Goal: Information Seeking & Learning: Learn about a topic

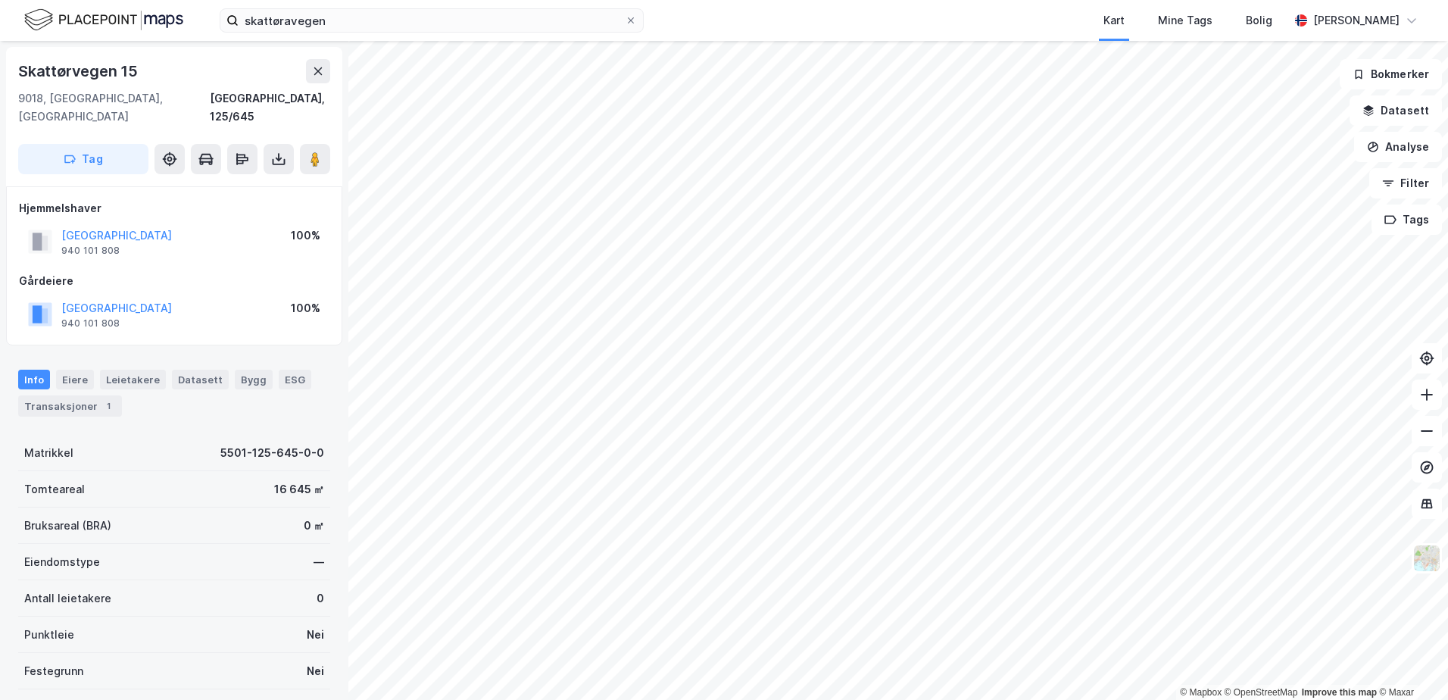
scroll to position [1, 0]
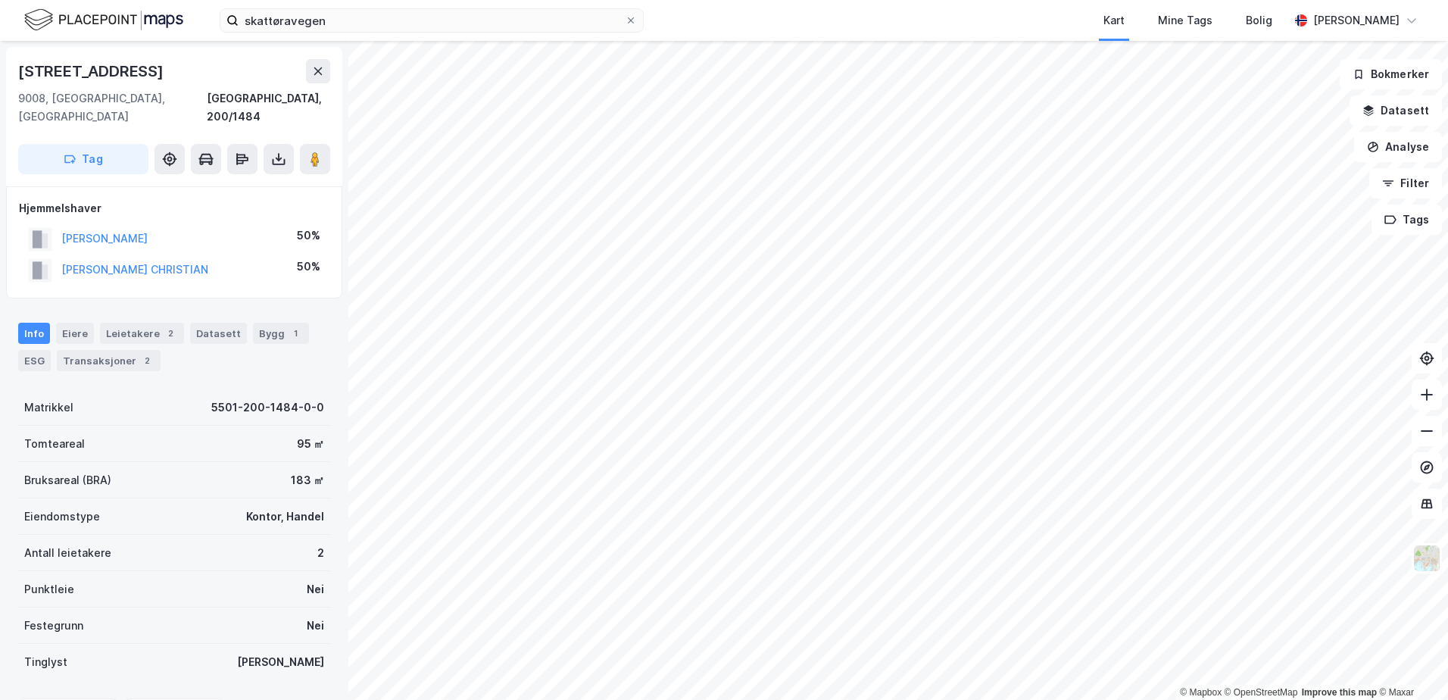
scroll to position [1, 0]
click at [112, 322] on div "Leietakere 2" at bounding box center [142, 332] width 84 height 21
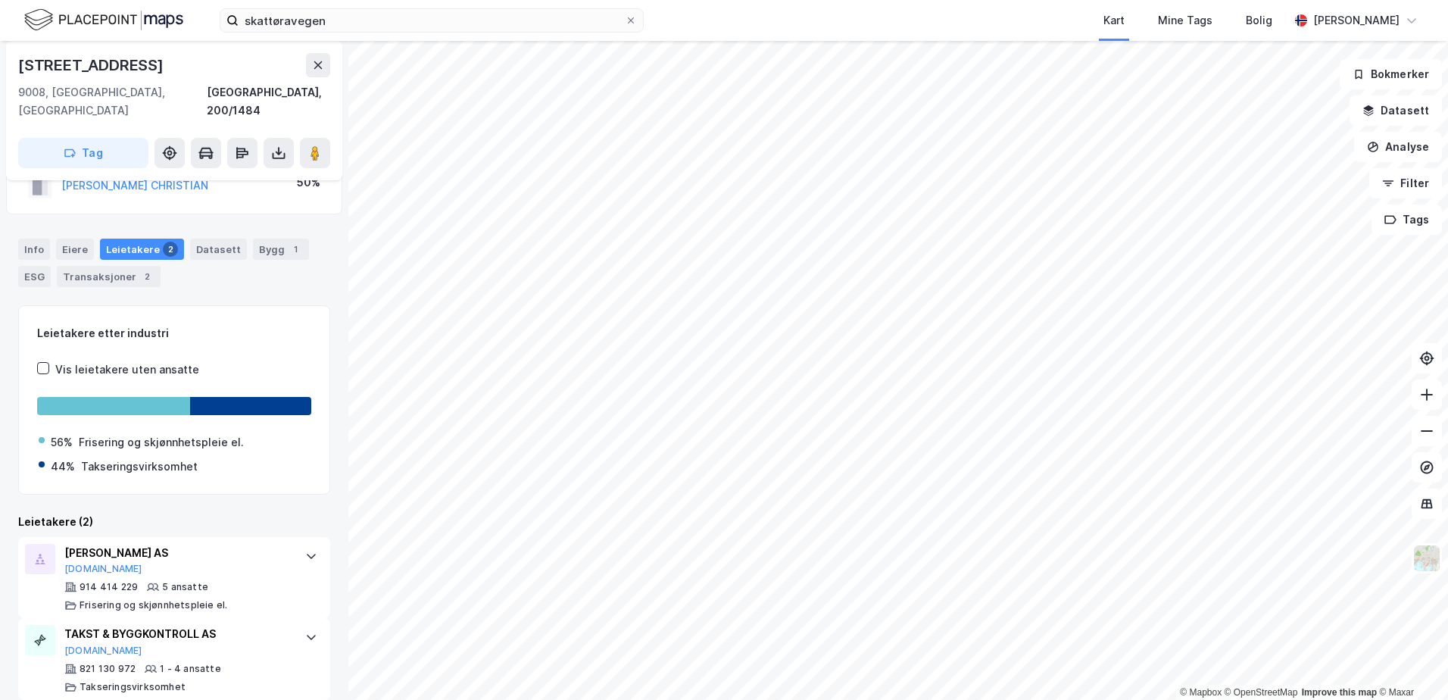
scroll to position [85, 0]
click at [96, 543] on div "[PERSON_NAME] AS" at bounding box center [177, 552] width 226 height 18
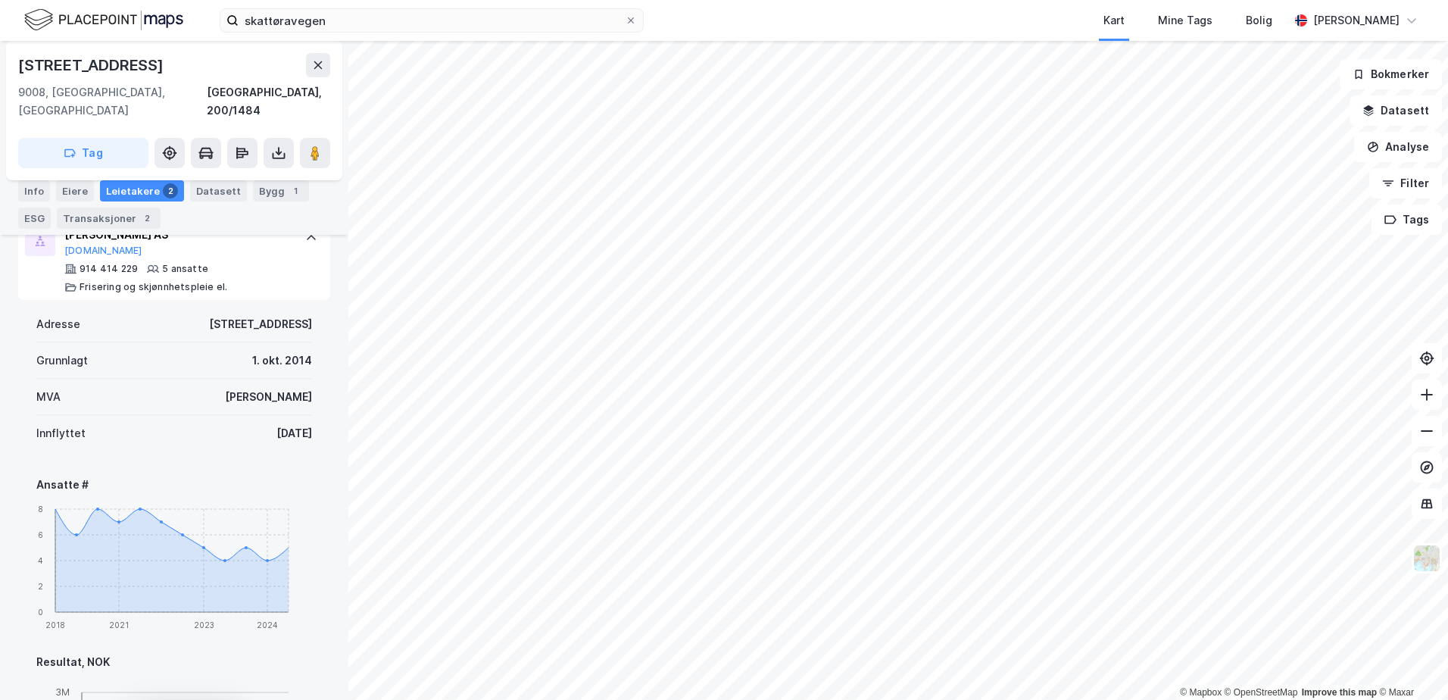
scroll to position [251, 0]
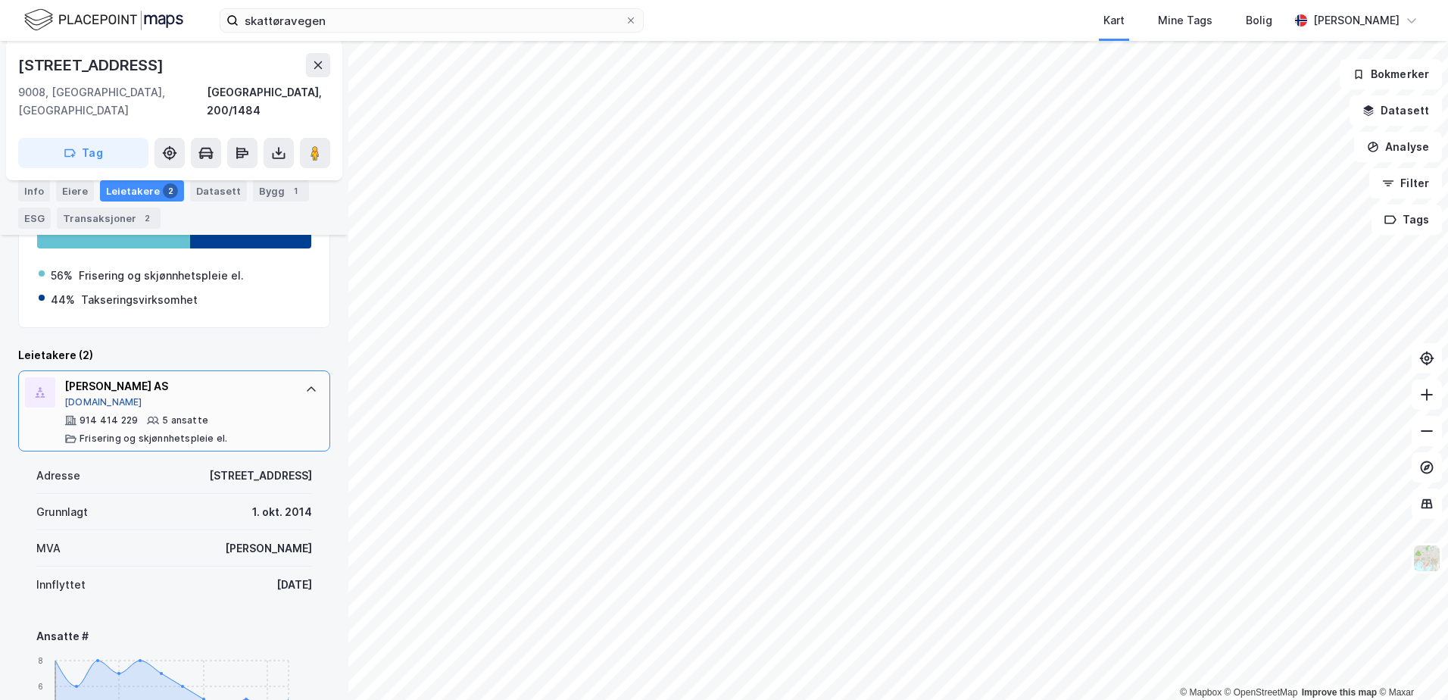
click at [83, 396] on button "[DOMAIN_NAME]" at bounding box center [103, 402] width 78 height 12
click at [91, 377] on div "[PERSON_NAME] AS" at bounding box center [177, 386] width 226 height 18
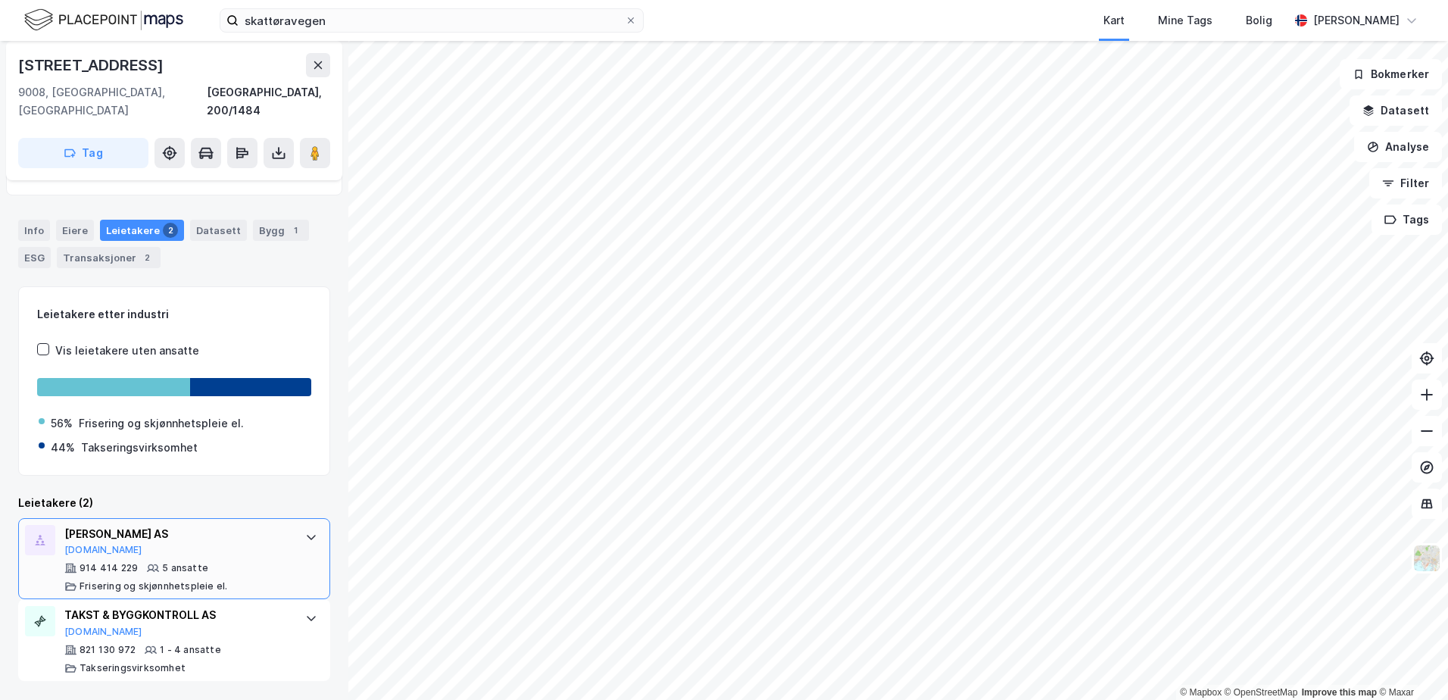
scroll to position [85, 0]
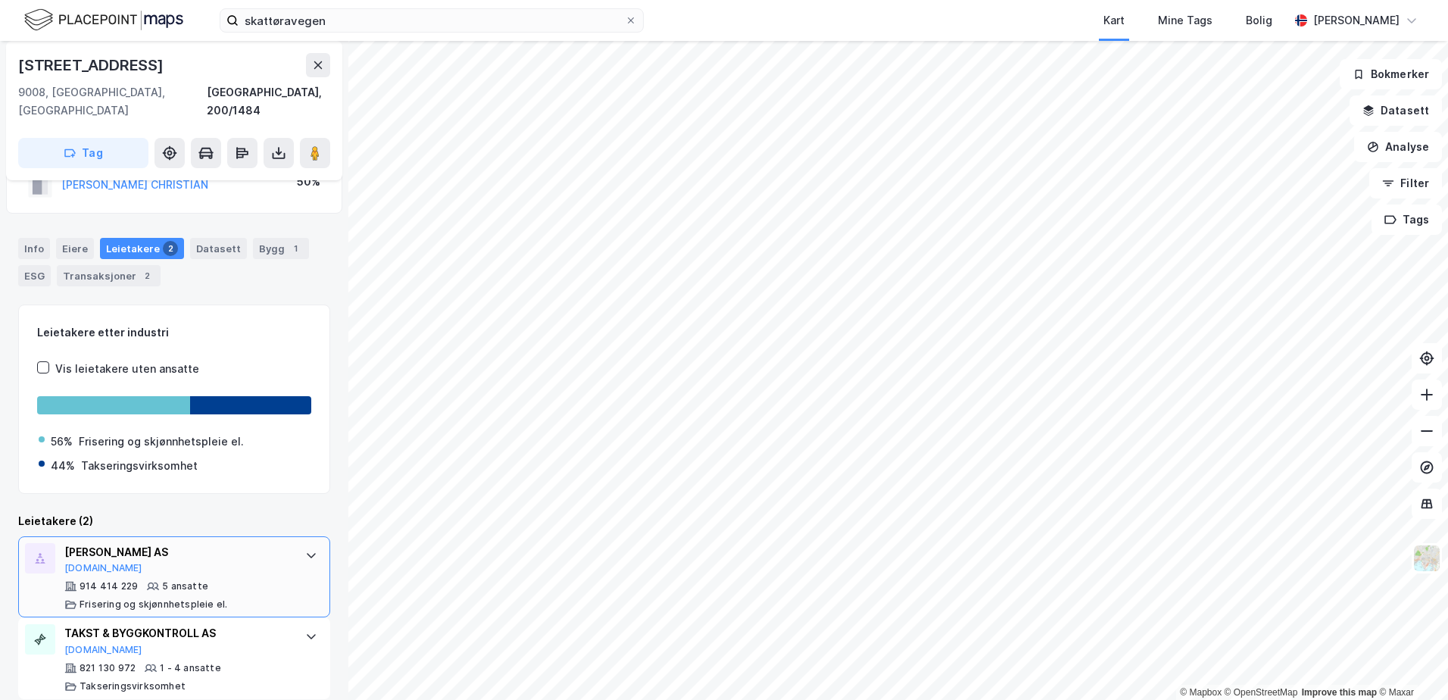
click at [208, 550] on div "[PERSON_NAME] AS [DOMAIN_NAME]" at bounding box center [177, 559] width 226 height 32
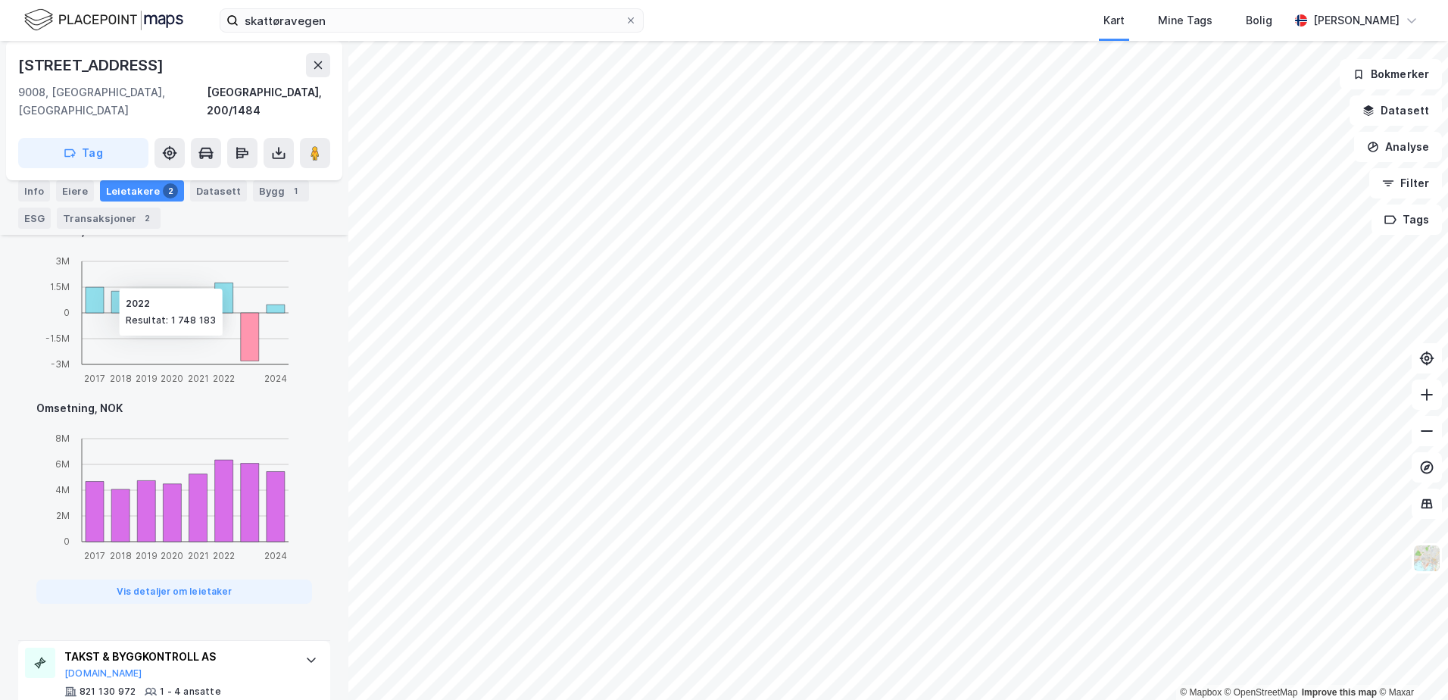
scroll to position [857, 0]
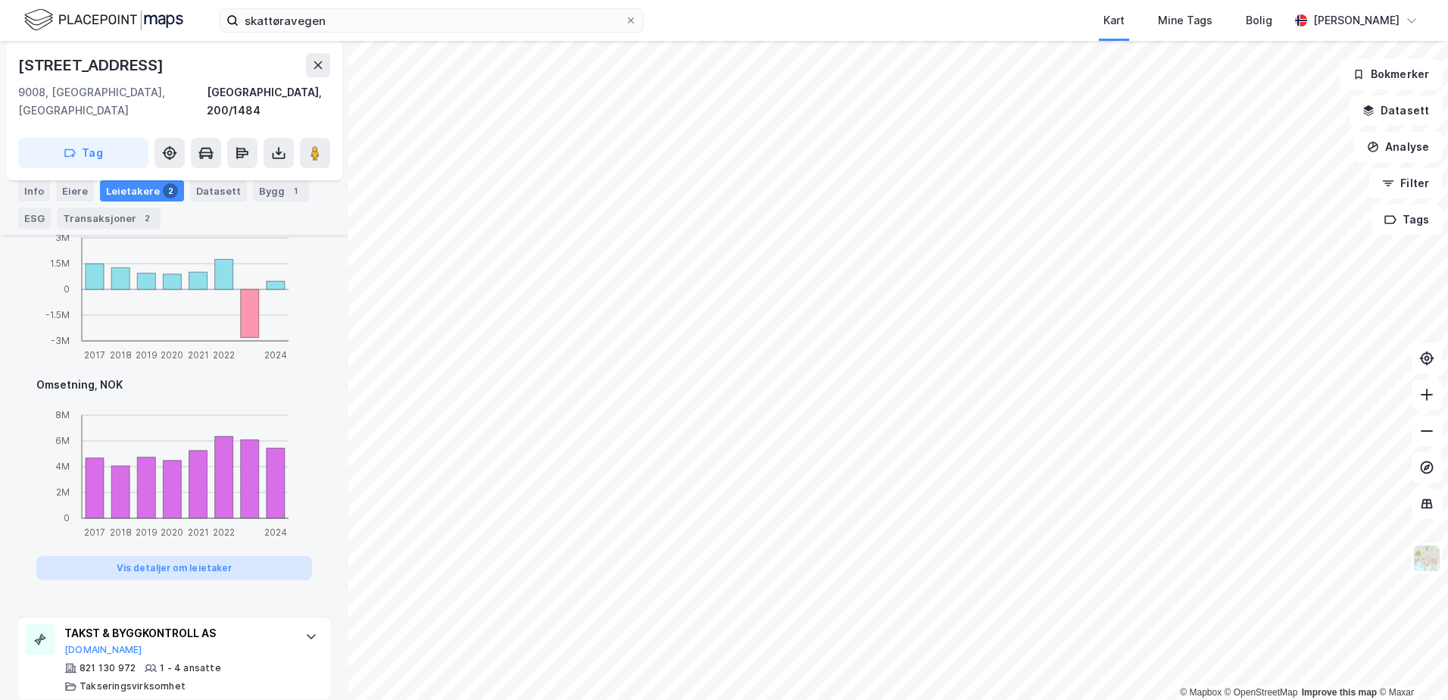
click at [159, 556] on button "Vis detaljer om leietaker" at bounding box center [174, 568] width 276 height 24
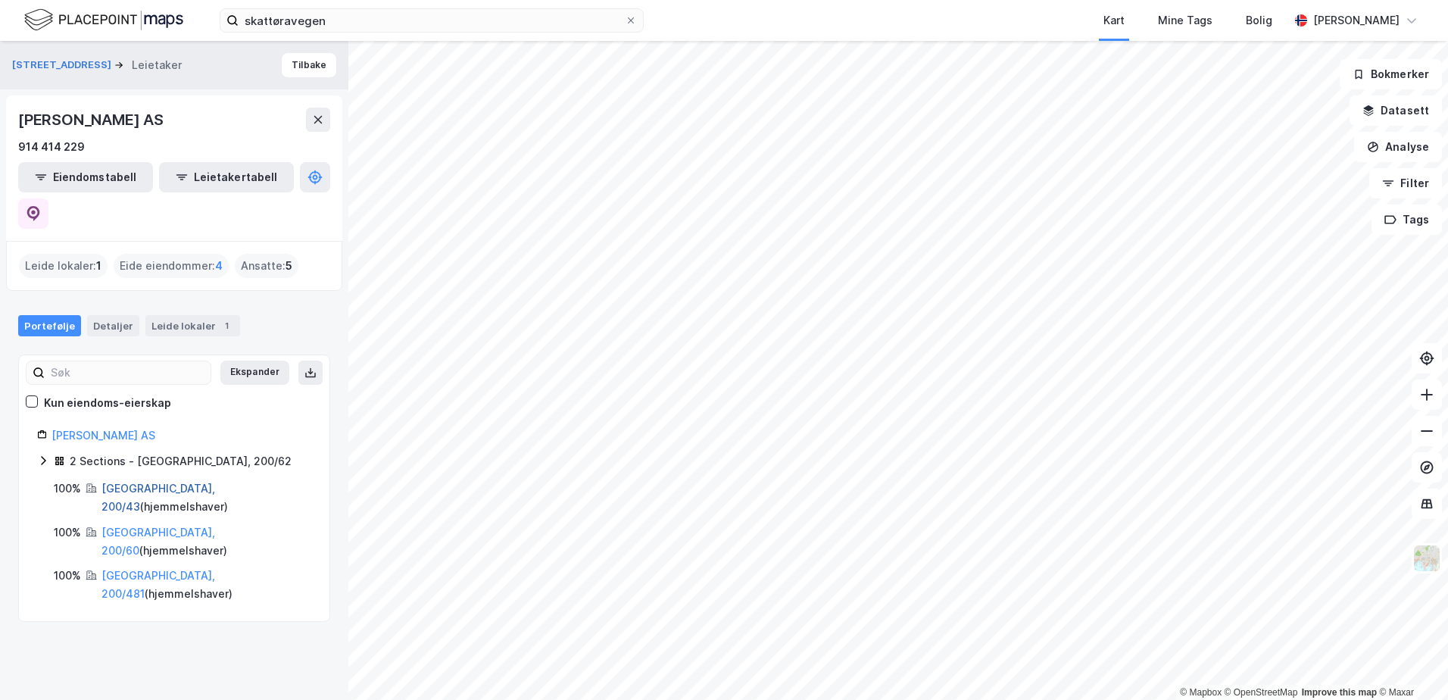
click at [130, 482] on link "[GEOGRAPHIC_DATA], 200/43" at bounding box center [159, 497] width 114 height 31
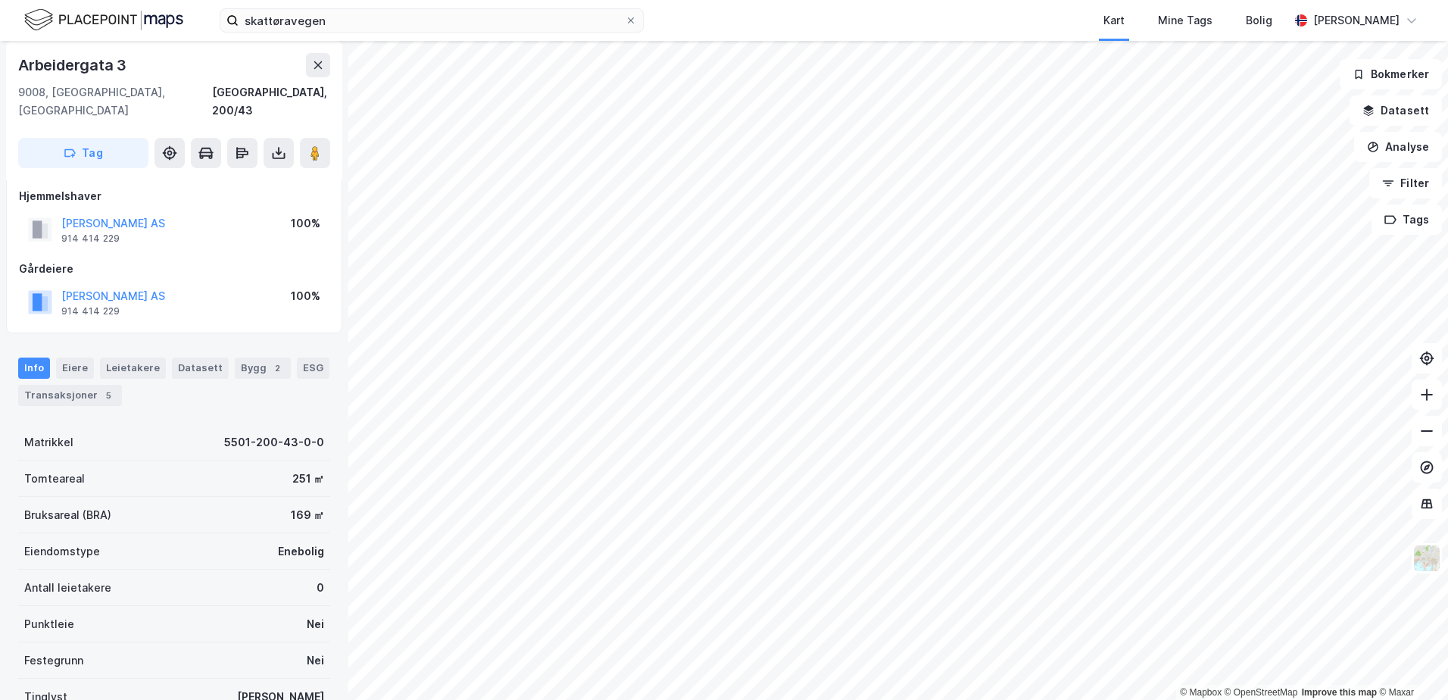
scroll to position [173, 0]
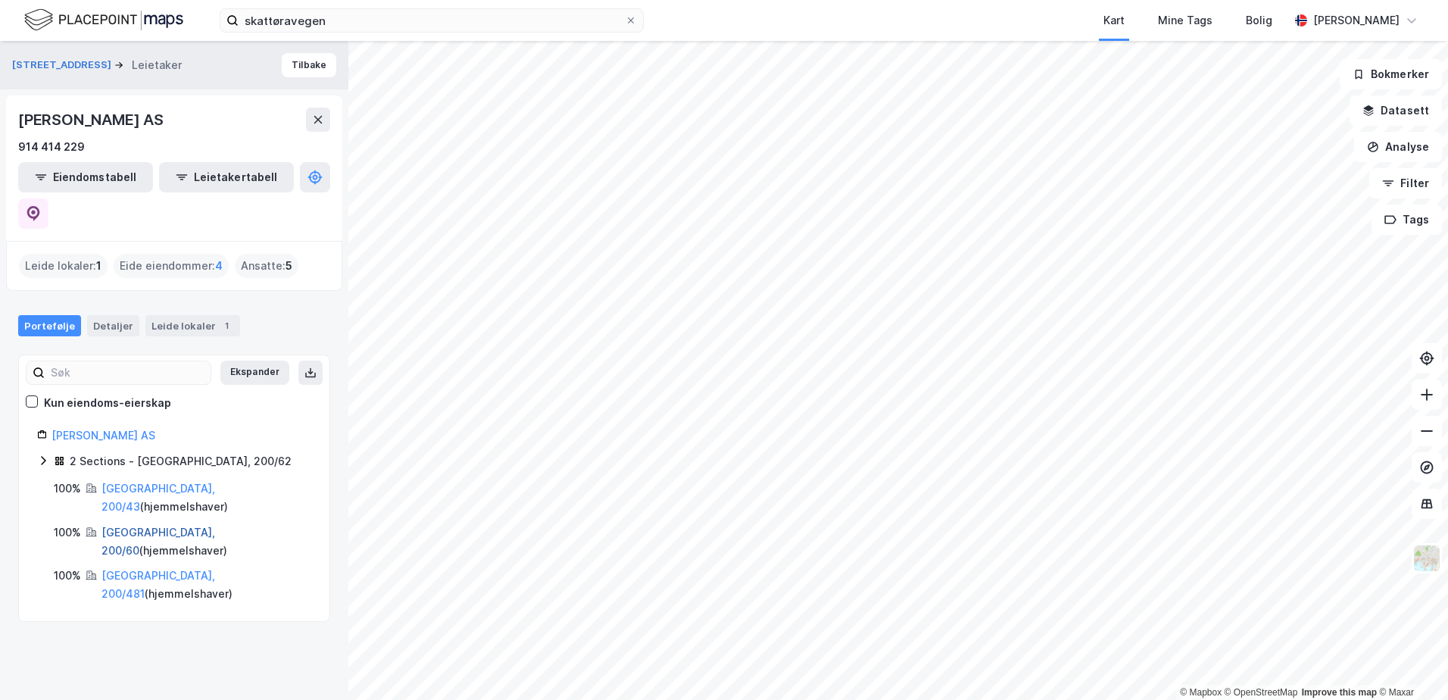
click at [140, 526] on link "[GEOGRAPHIC_DATA], 200/60" at bounding box center [159, 541] width 114 height 31
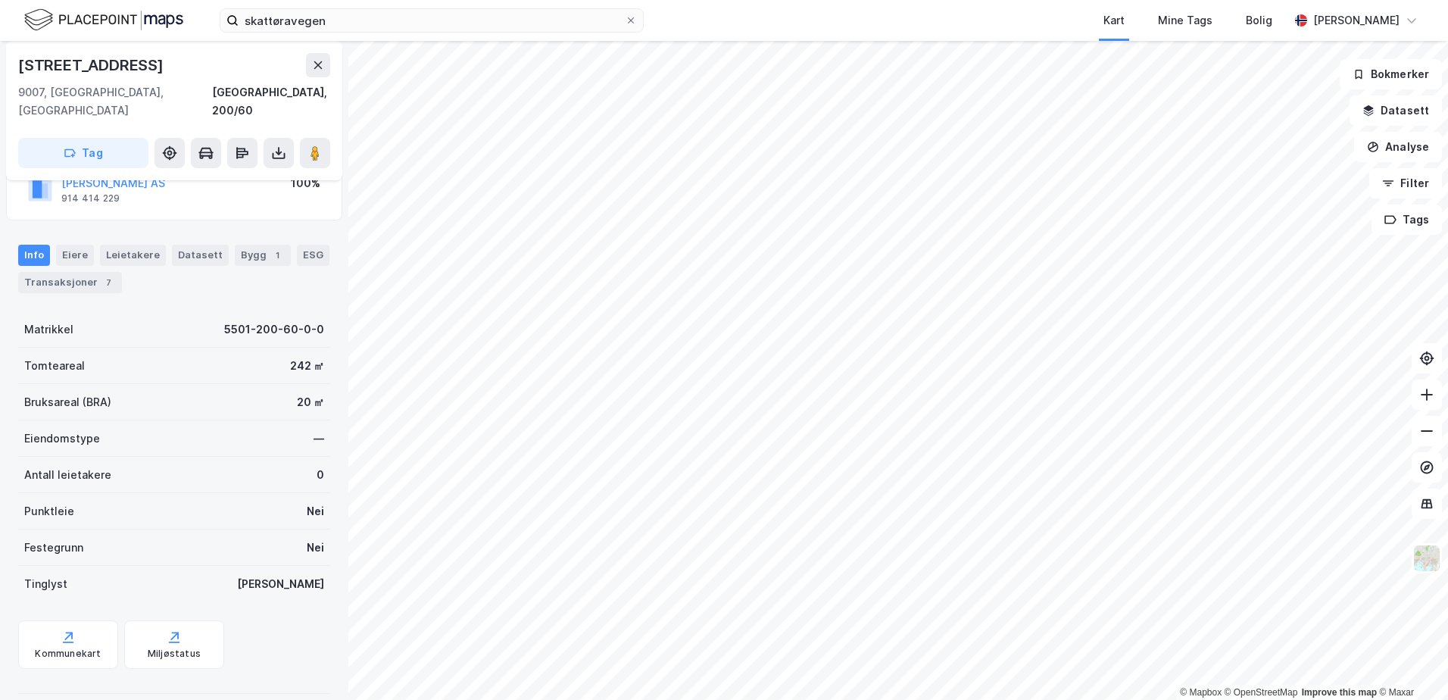
scroll to position [22, 0]
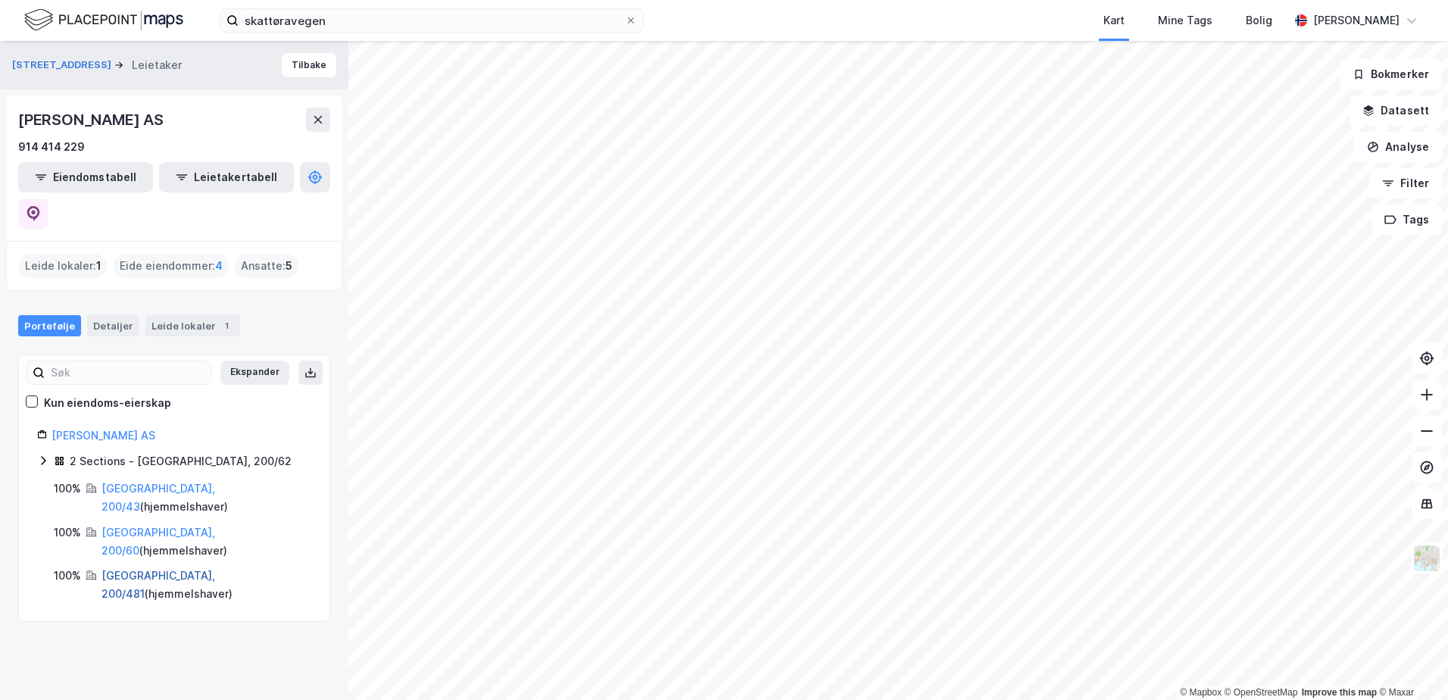
click at [148, 569] on link "[GEOGRAPHIC_DATA], 200/481" at bounding box center [159, 584] width 114 height 31
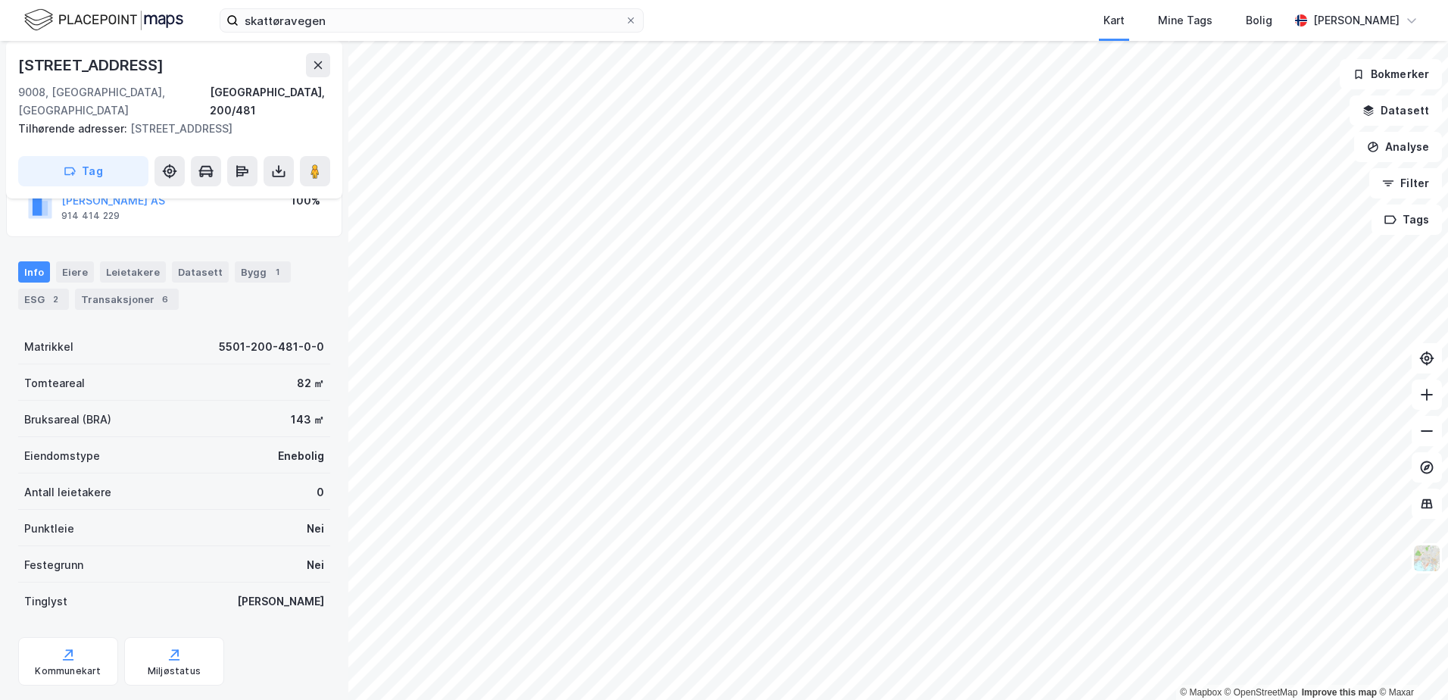
scroll to position [192, 0]
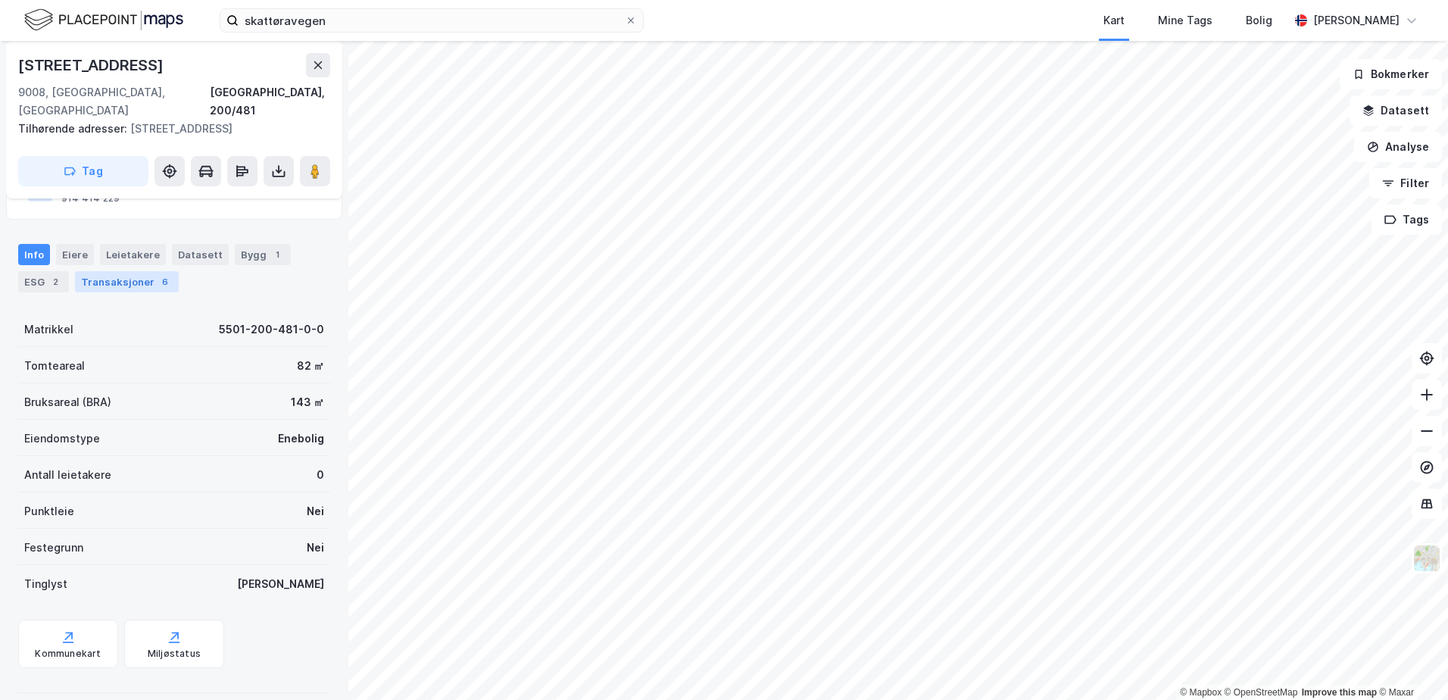
click at [106, 271] on div "Transaksjoner 6" at bounding box center [127, 281] width 104 height 21
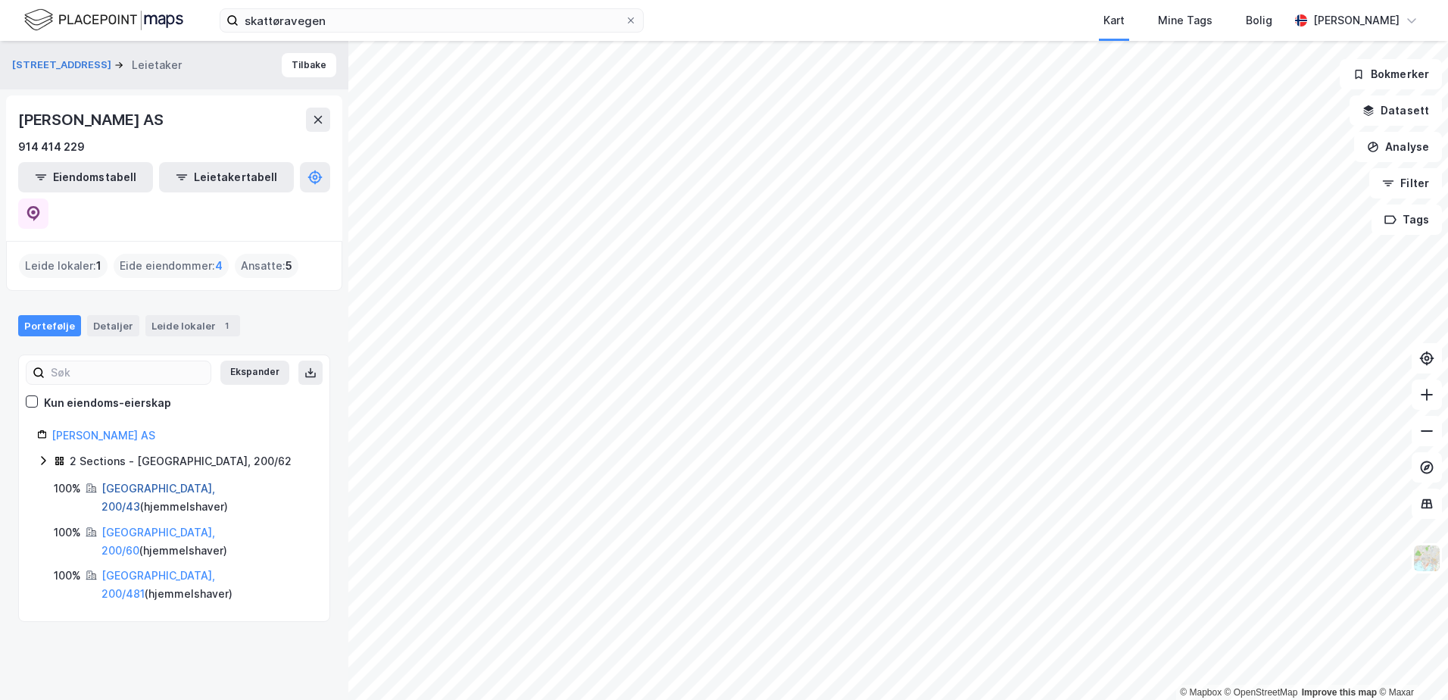
click at [126, 482] on link "[GEOGRAPHIC_DATA], 200/43" at bounding box center [159, 497] width 114 height 31
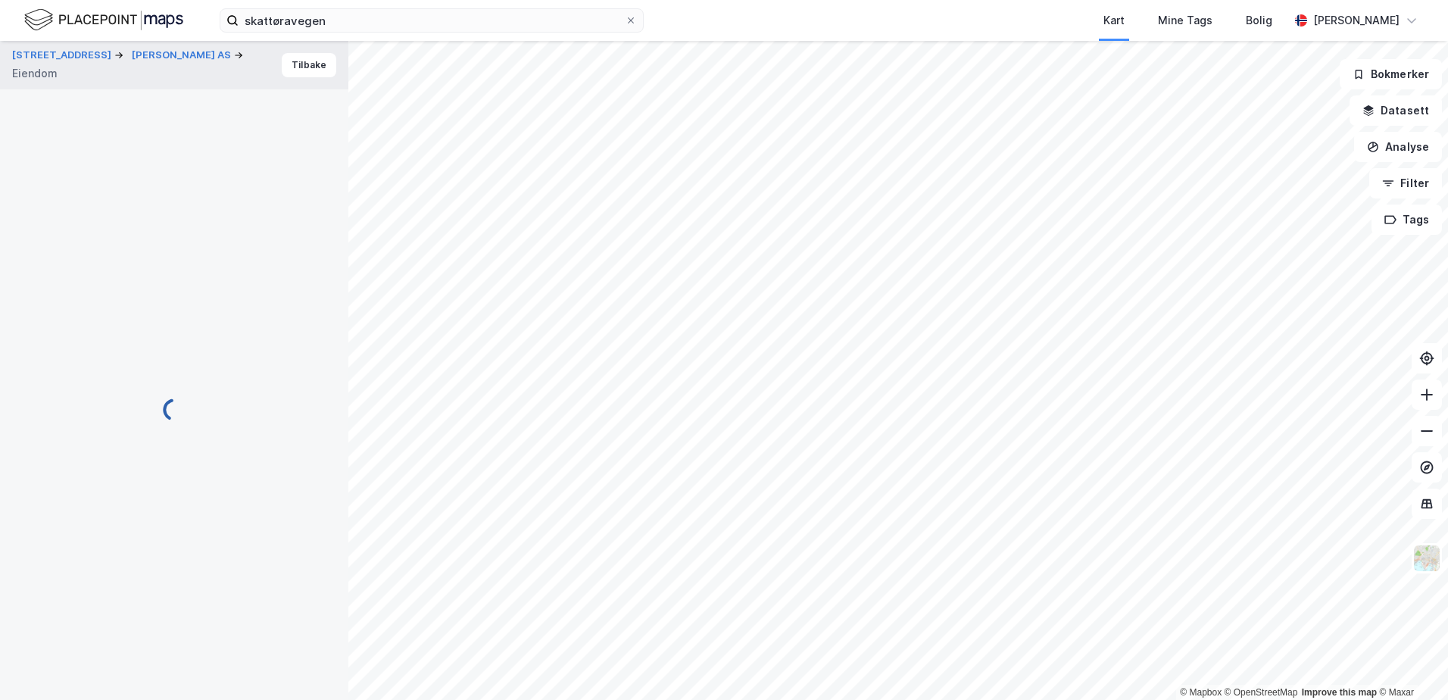
scroll to position [2, 0]
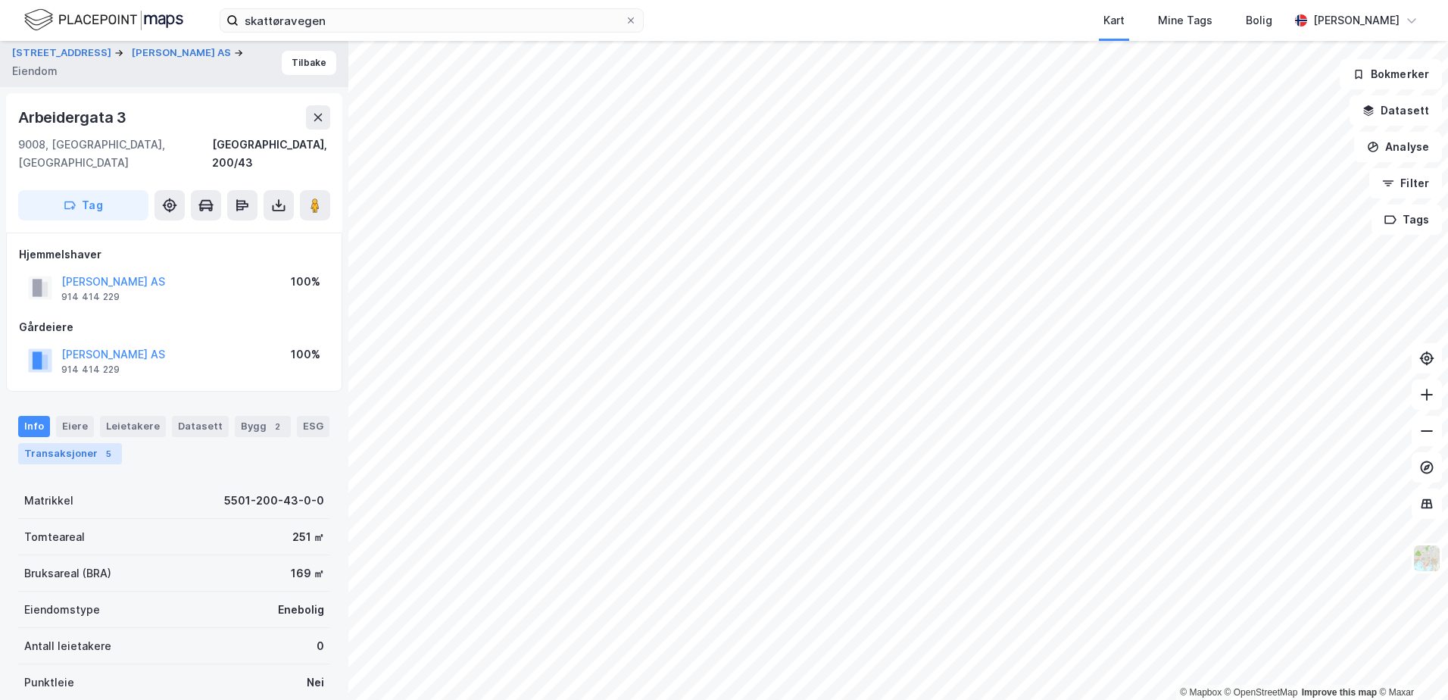
click at [52, 443] on div "Transaksjoner 5" at bounding box center [70, 453] width 104 height 21
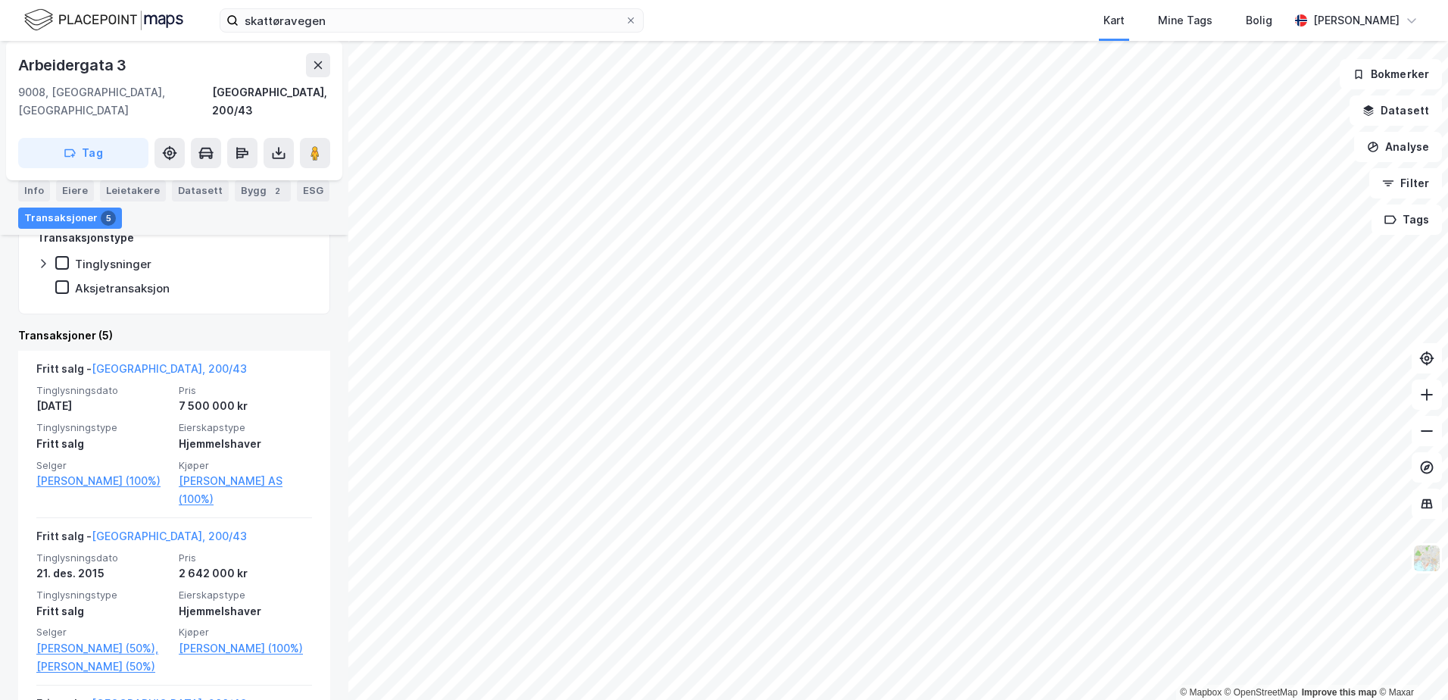
scroll to position [429, 0]
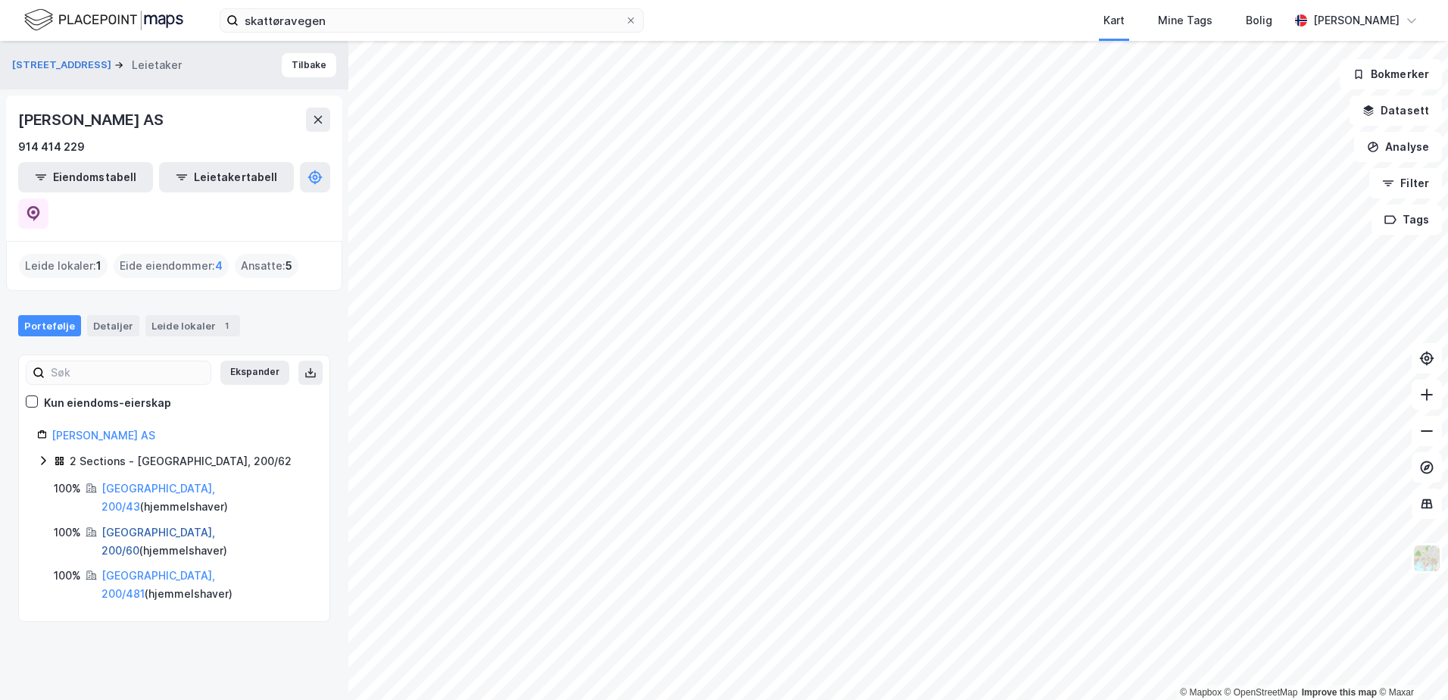
click at [136, 526] on link "[GEOGRAPHIC_DATA], 200/60" at bounding box center [159, 541] width 114 height 31
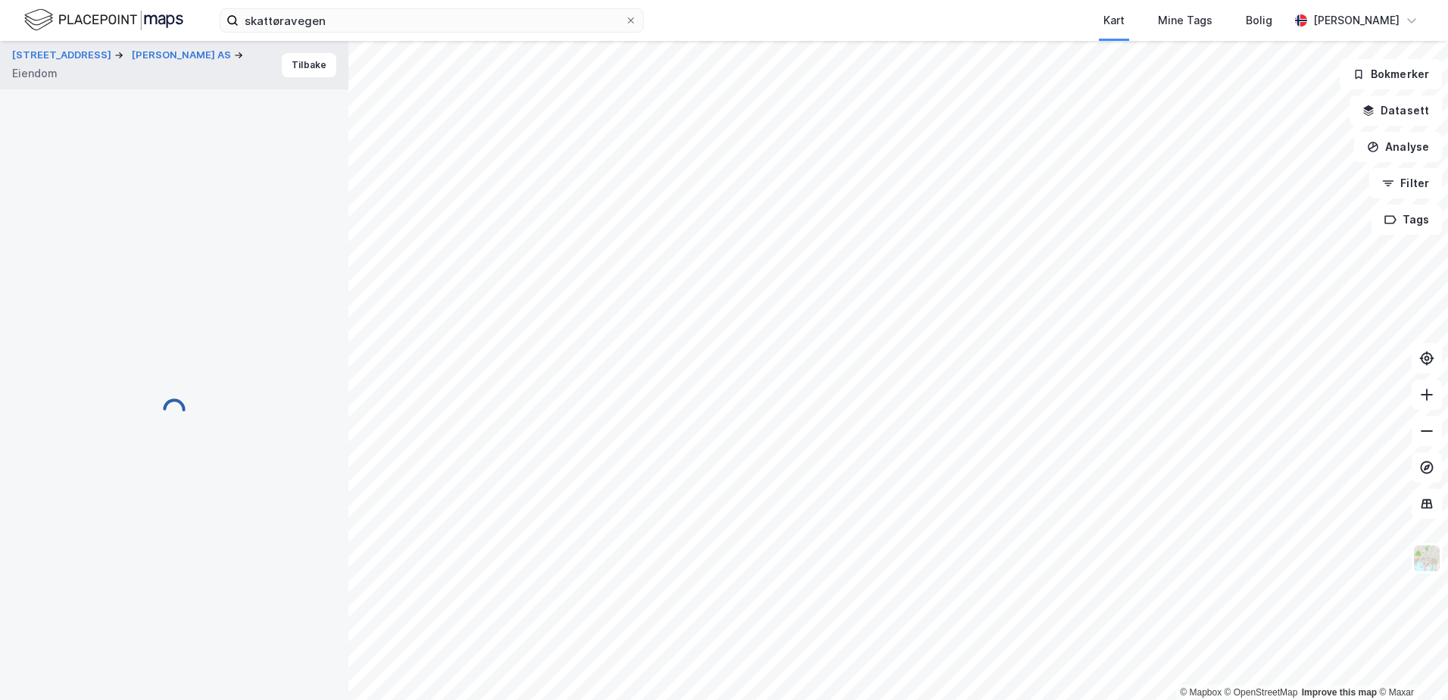
scroll to position [173, 0]
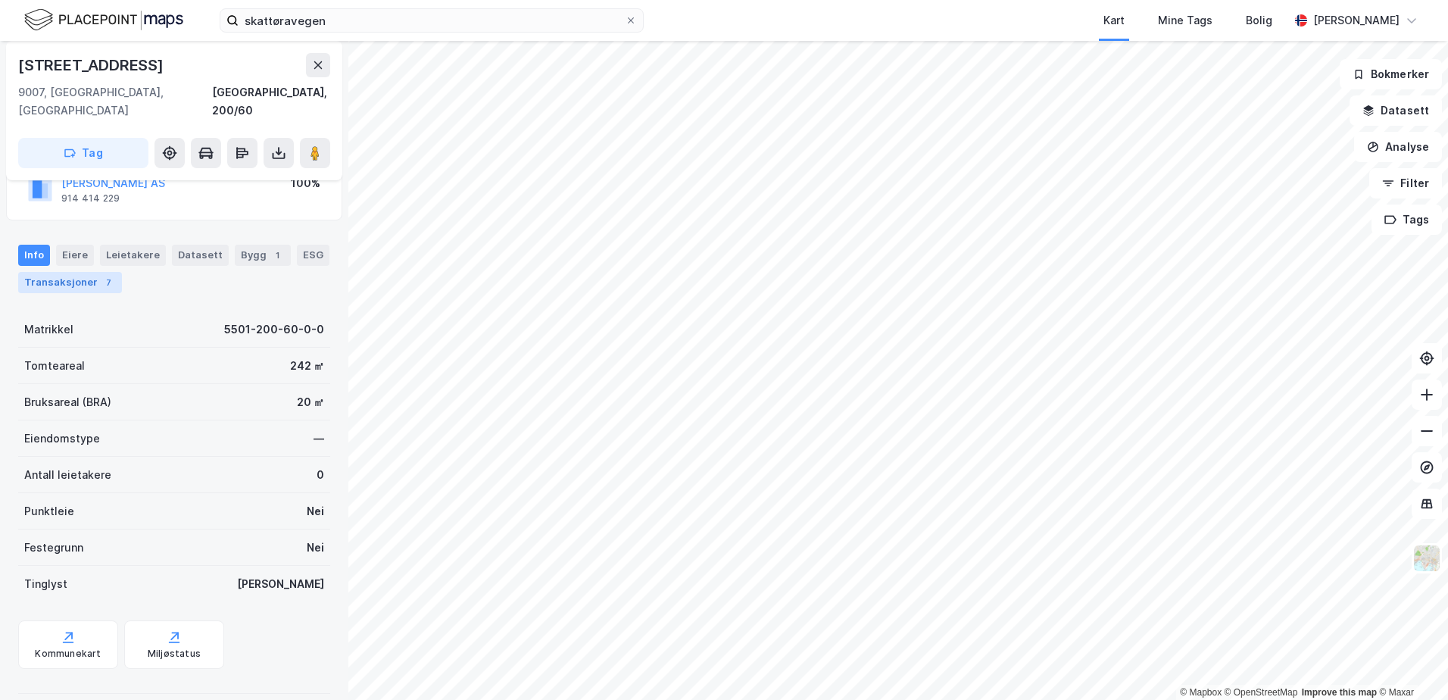
click at [71, 272] on div "Transaksjoner 7" at bounding box center [70, 282] width 104 height 21
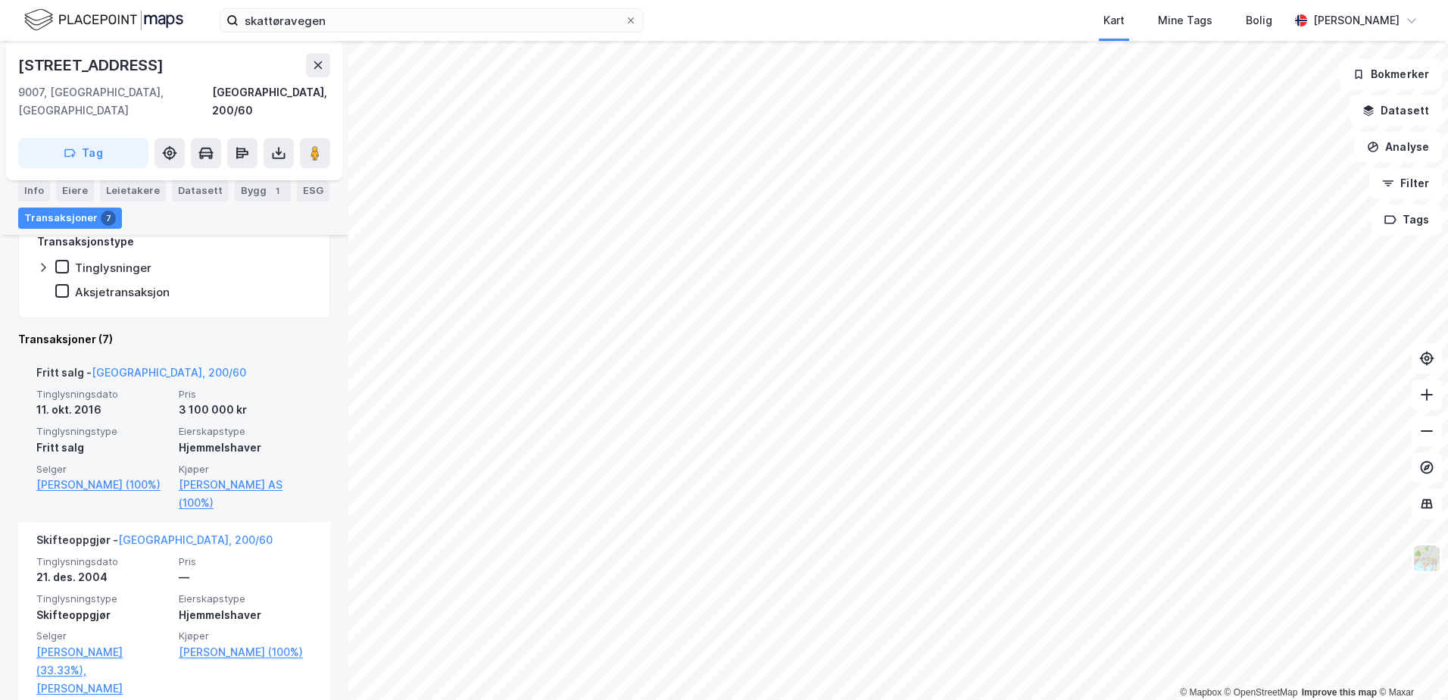
scroll to position [401, 0]
